Goal: Information Seeking & Learning: Learn about a topic

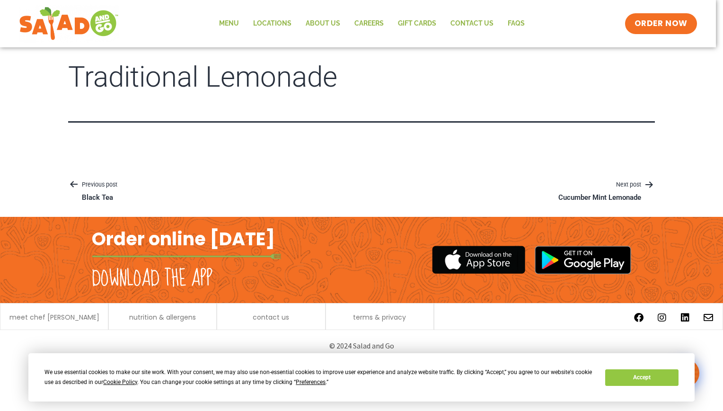
click at [677, 62] on article "Traditional Lemonade" at bounding box center [361, 114] width 723 height 104
click at [632, 182] on p "Next post" at bounding box center [600, 184] width 110 height 11
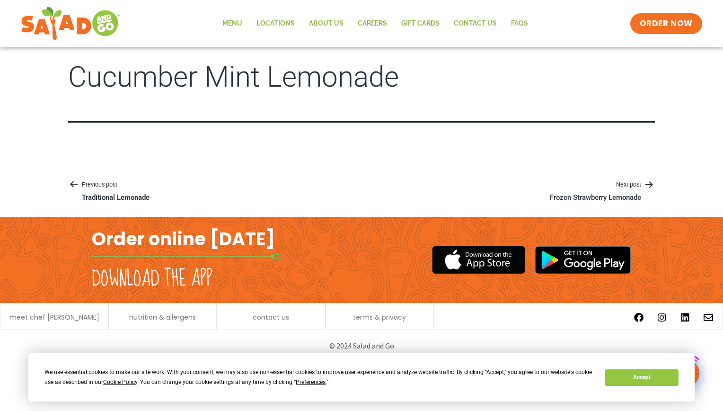
click at [632, 182] on p "Next post" at bounding box center [595, 184] width 119 height 11
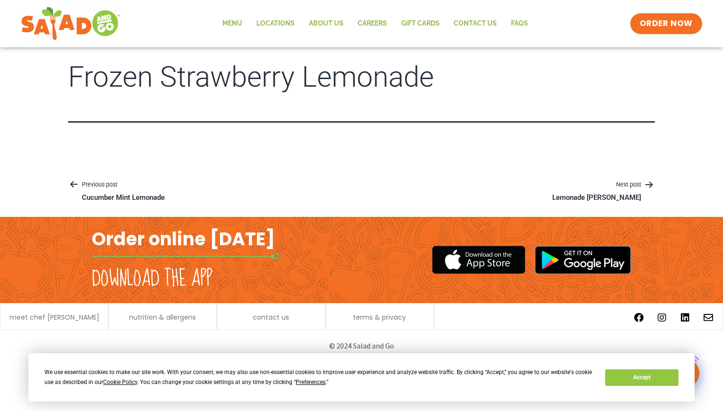
click at [723, 116] on article "Frozen Strawberry Lemonade" at bounding box center [361, 114] width 723 height 104
click at [652, 371] on button "Accept" at bounding box center [641, 377] width 73 height 17
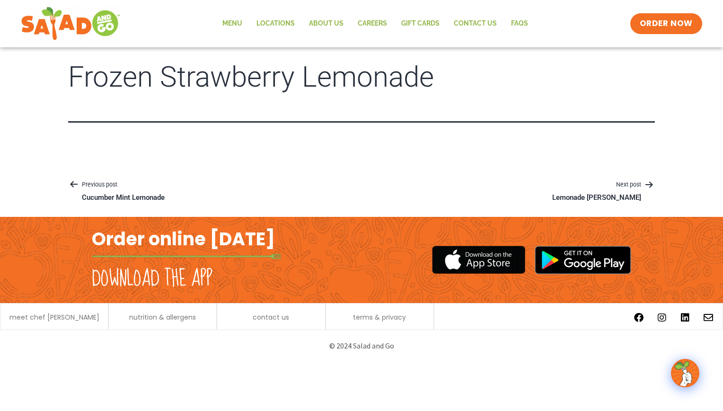
click at [253, 71] on h1 "Frozen Strawberry Lemonade" at bounding box center [361, 77] width 587 height 31
